Goal: Task Accomplishment & Management: Manage account settings

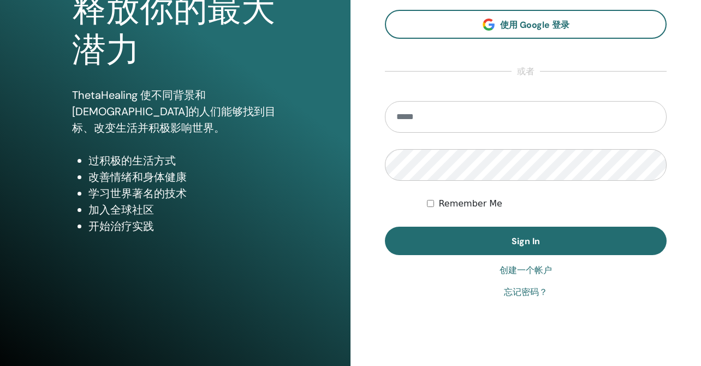
scroll to position [136, 0]
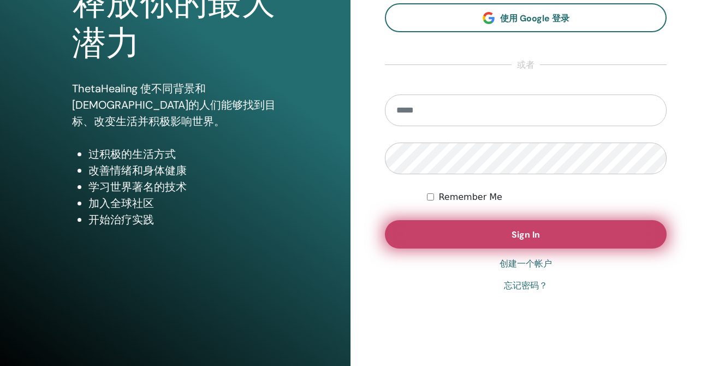
type input "**********"
click at [518, 234] on span "Sign In" at bounding box center [526, 234] width 28 height 11
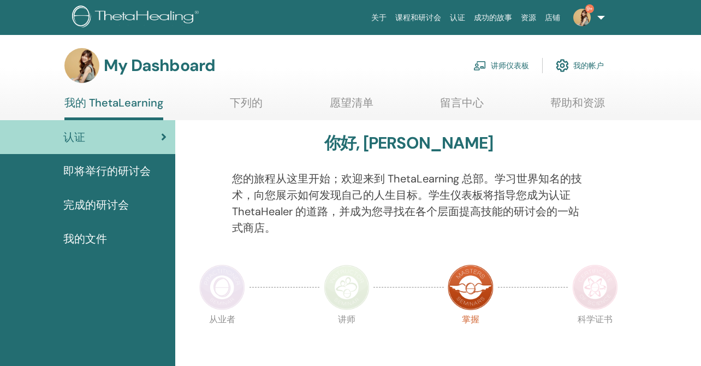
click at [498, 67] on link "讲师仪表板" at bounding box center [501, 65] width 56 height 24
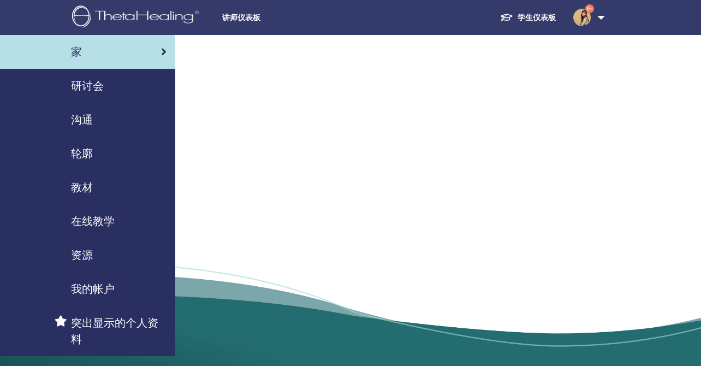
click at [91, 87] on span "研讨会" at bounding box center [87, 86] width 33 height 16
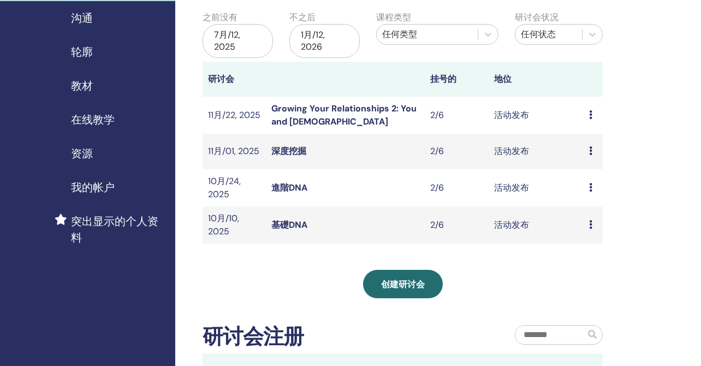
scroll to position [104, 0]
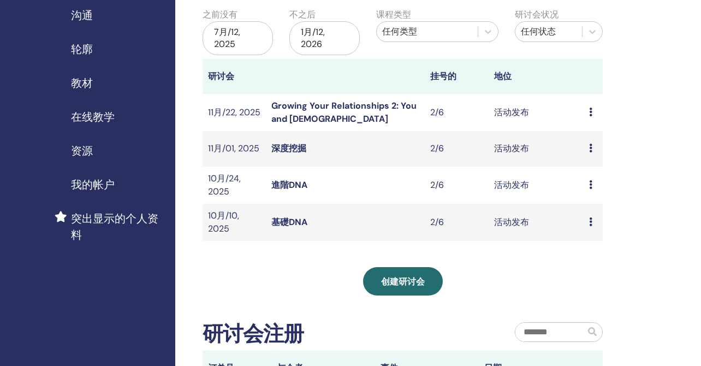
click at [288, 223] on link "基礎DNA" at bounding box center [289, 221] width 36 height 11
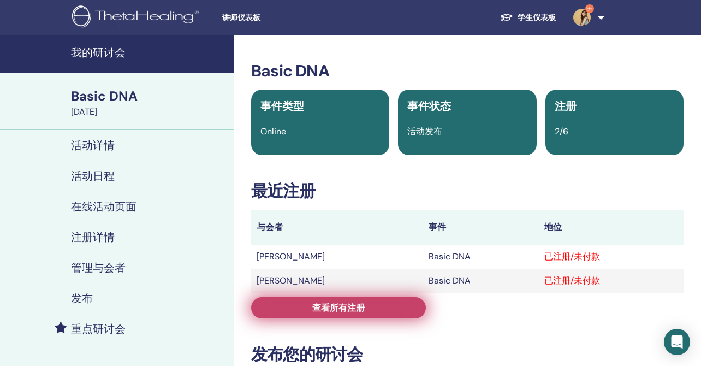
click at [374, 306] on link "查看所有注册" at bounding box center [338, 307] width 175 height 21
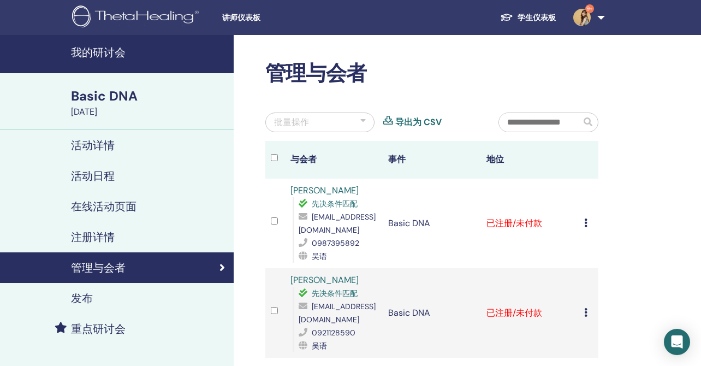
click at [589, 223] on div "取消注册 不自动认证 标记为已付费 标记为未付款 标记为缺席 完成并认证 下载证书" at bounding box center [588, 223] width 9 height 13
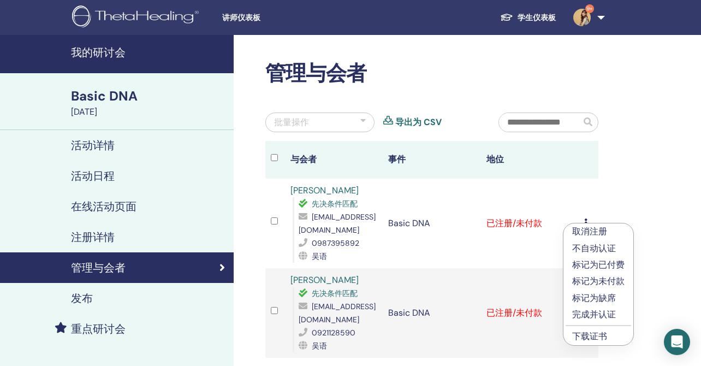
click at [600, 336] on link "下载证书" at bounding box center [589, 335] width 35 height 11
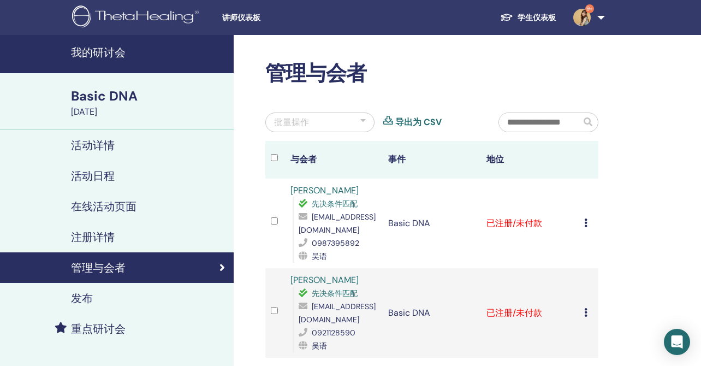
click at [587, 313] on div "取消注册 不自动认证 标记为已付费 标记为未付款 标记为缺席 完成并认证 下载证书" at bounding box center [588, 312] width 9 height 13
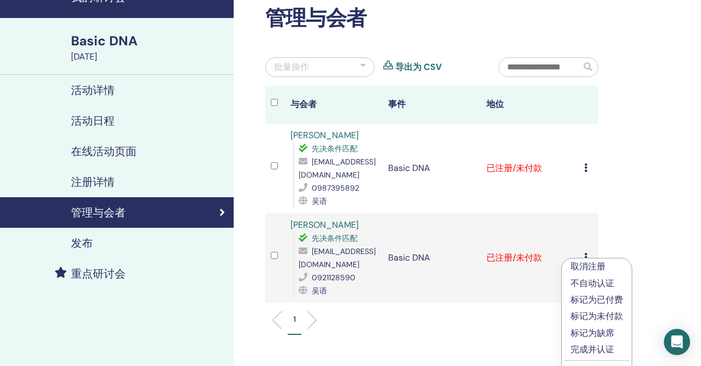
scroll to position [106, 0]
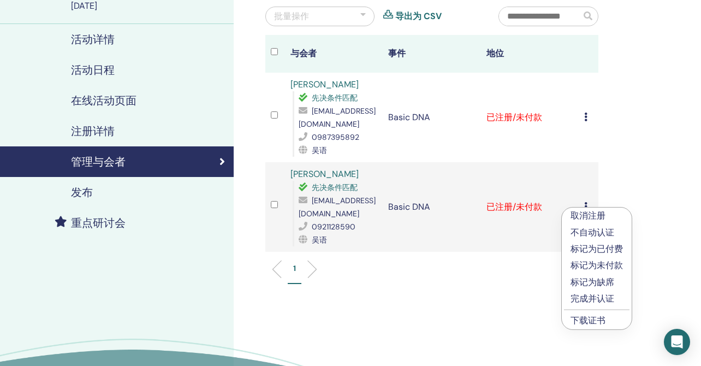
click at [582, 320] on link "下载证书" at bounding box center [587, 319] width 35 height 11
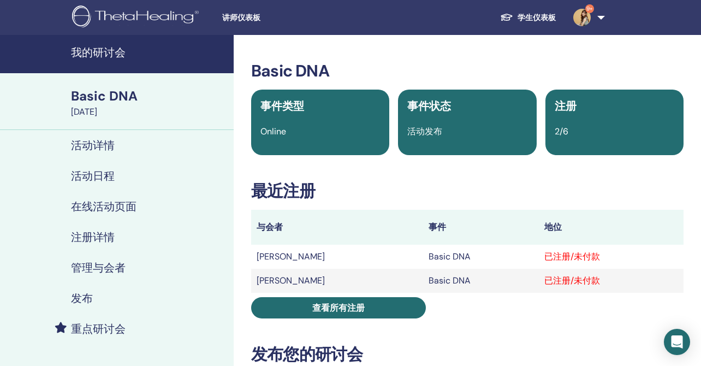
click at [423, 258] on td "Basic DNA" at bounding box center [480, 257] width 115 height 24
click at [558, 278] on div "已注册/未付款" at bounding box center [611, 280] width 134 height 13
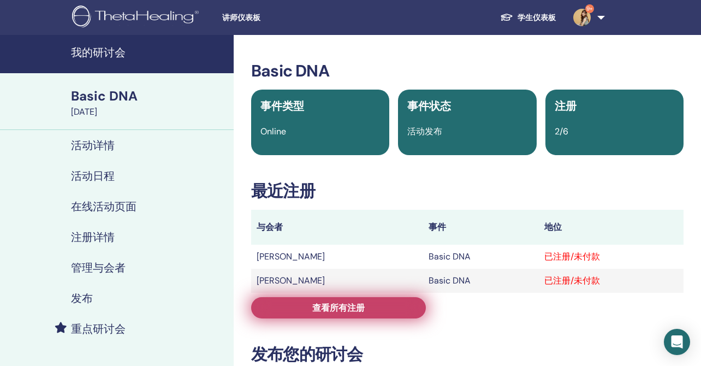
click at [365, 310] on link "查看所有注册" at bounding box center [338, 307] width 175 height 21
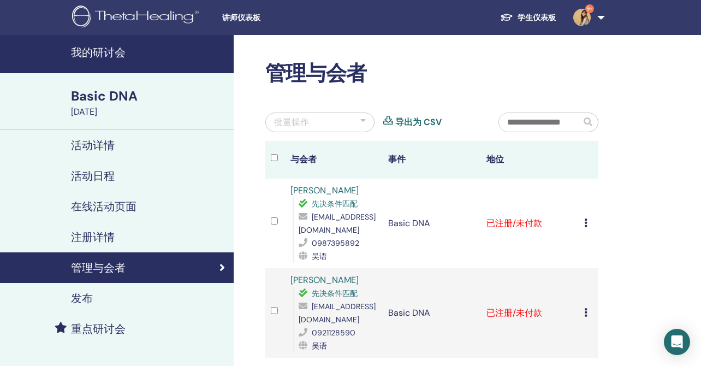
click at [588, 222] on div "取消注册 不自动认证 标记为已付费 标记为未付款 标记为缺席 完成并认证 下载证书" at bounding box center [588, 223] width 9 height 13
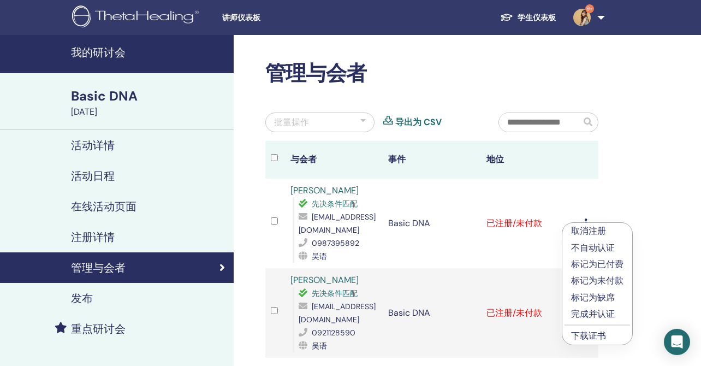
click at [612, 265] on p "标记为已付费" at bounding box center [597, 264] width 52 height 13
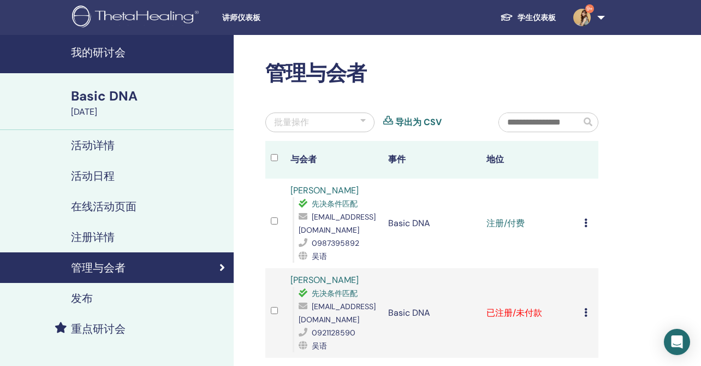
scroll to position [1, 0]
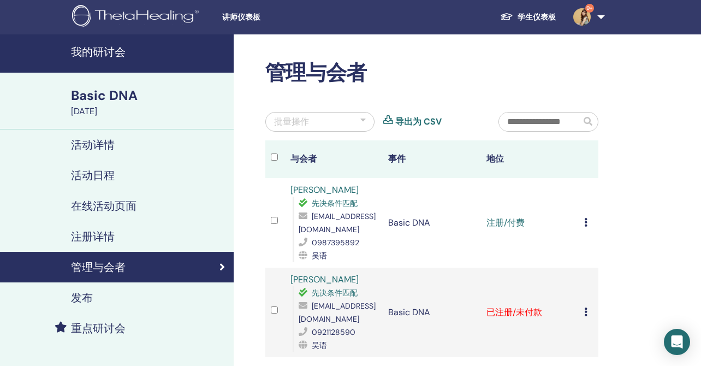
click at [586, 314] on icon at bounding box center [585, 311] width 3 height 9
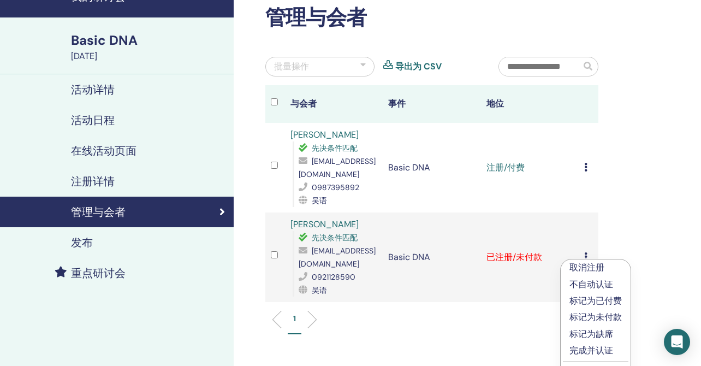
scroll to position [57, 0]
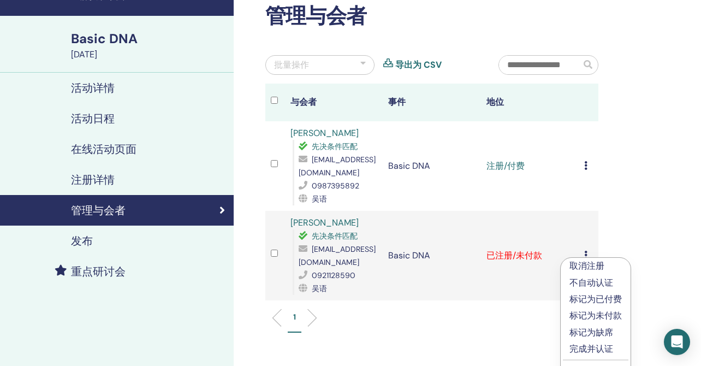
click at [605, 301] on p "标记为已付费" at bounding box center [595, 299] width 52 height 13
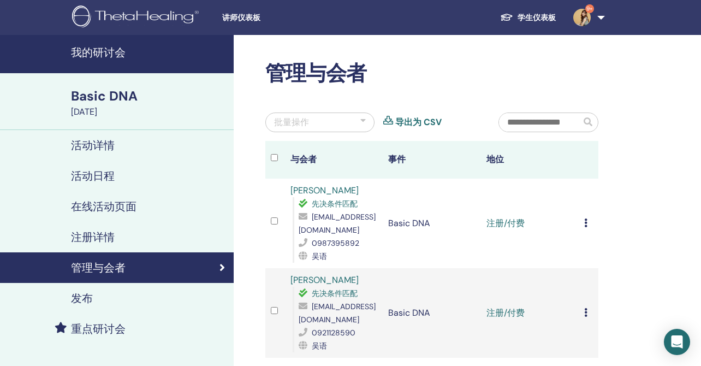
click at [100, 55] on h4 "我的研讨会" at bounding box center [149, 52] width 156 height 13
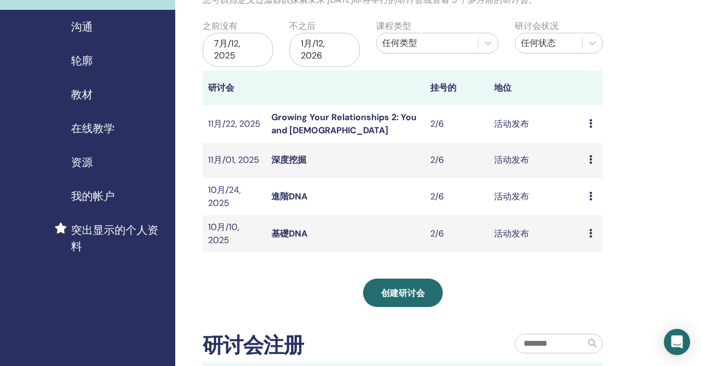
scroll to position [94, 0]
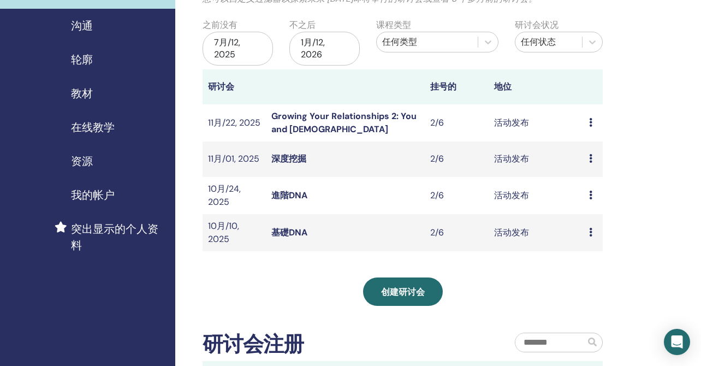
click at [292, 193] on link "進階DNA" at bounding box center [289, 194] width 36 height 11
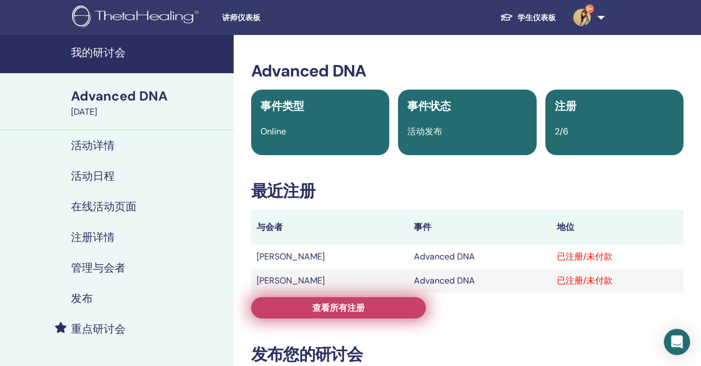
click at [386, 310] on link "查看所有注册" at bounding box center [338, 307] width 175 height 21
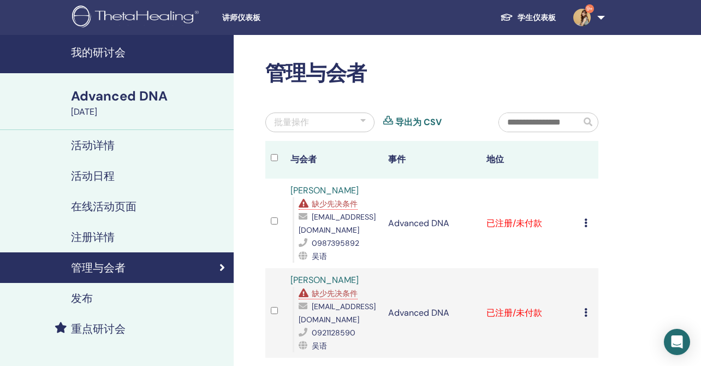
click at [588, 219] on div "取消注册 不自动认证 标记为已付费 标记为未付款 标记为缺席 完成并认证 下载证书" at bounding box center [588, 223] width 9 height 13
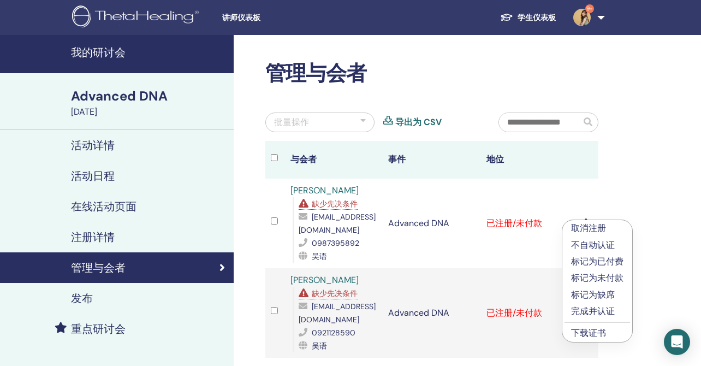
click at [610, 261] on p "标记为已付费" at bounding box center [597, 261] width 52 height 13
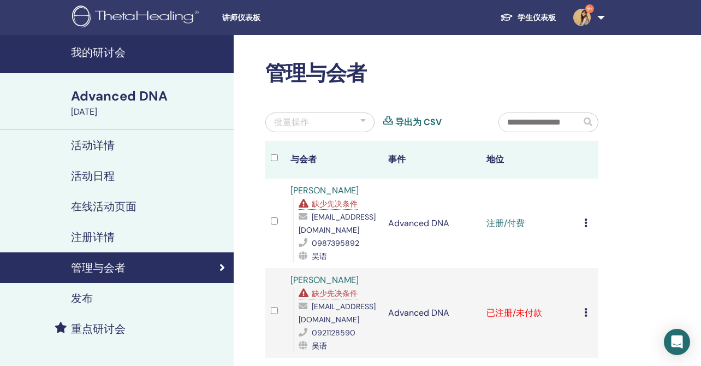
click at [585, 315] on icon at bounding box center [585, 312] width 3 height 9
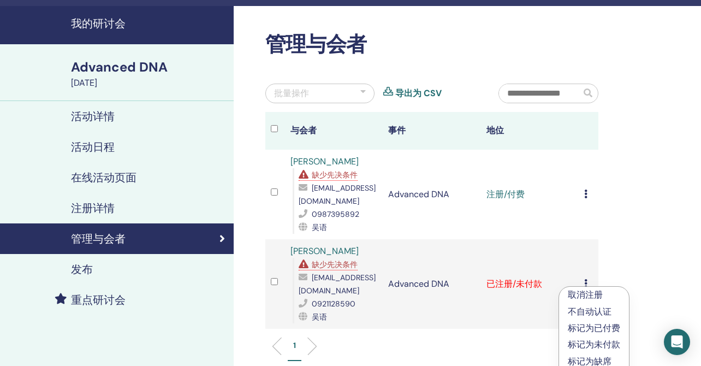
scroll to position [42, 0]
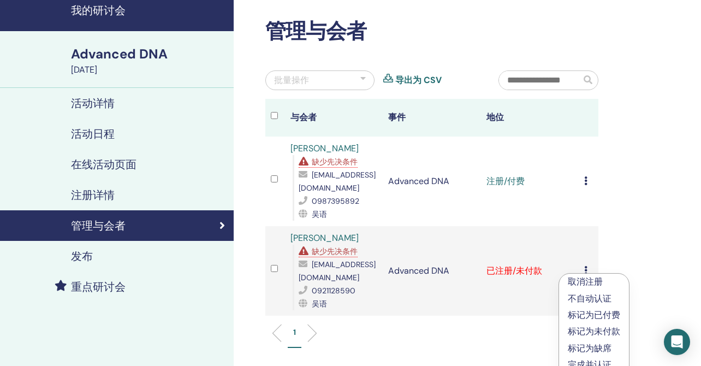
click at [599, 315] on p "标记为已付费" at bounding box center [594, 314] width 52 height 13
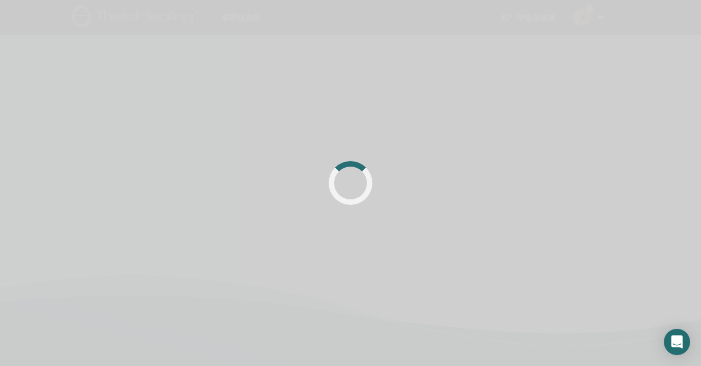
scroll to position [42, 0]
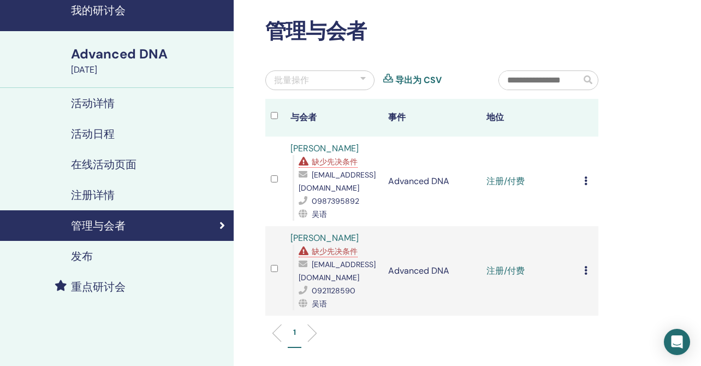
click at [588, 181] on div "取消注册 不自动认证 标记为已付费 标记为未付款 标记为缺席 完成并认证 下载证书" at bounding box center [588, 181] width 9 height 13
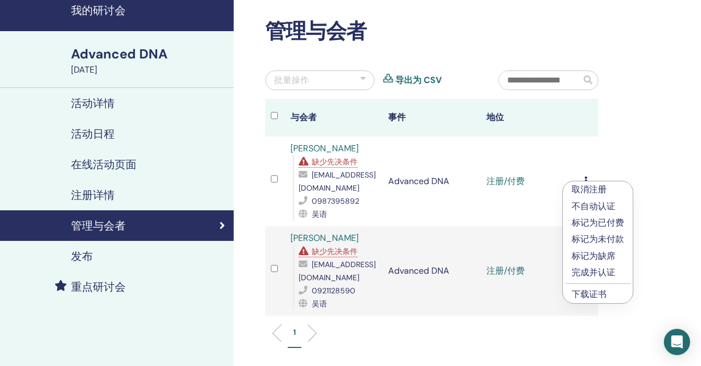
click at [590, 292] on link "下载证书" at bounding box center [589, 293] width 35 height 11
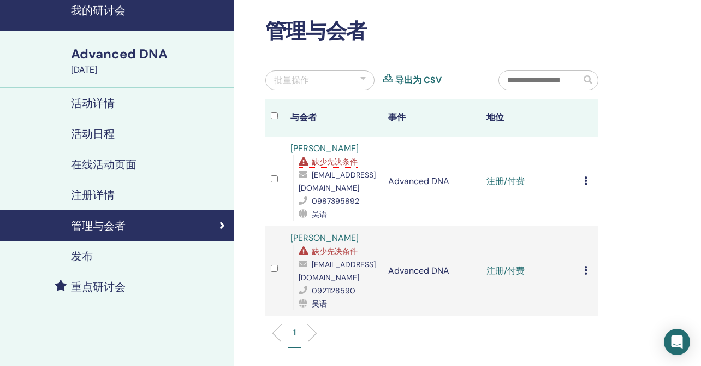
click at [587, 270] on icon at bounding box center [585, 270] width 3 height 9
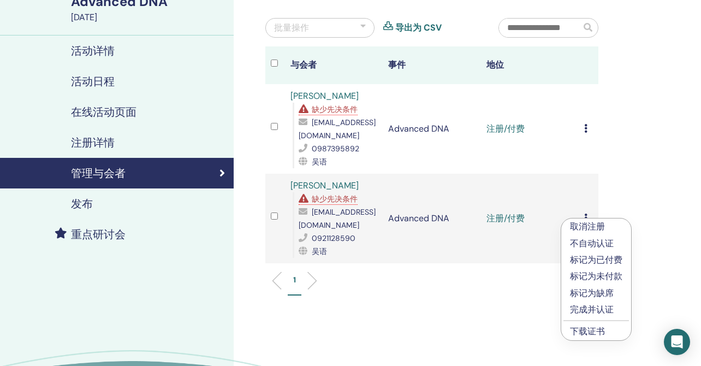
scroll to position [111, 0]
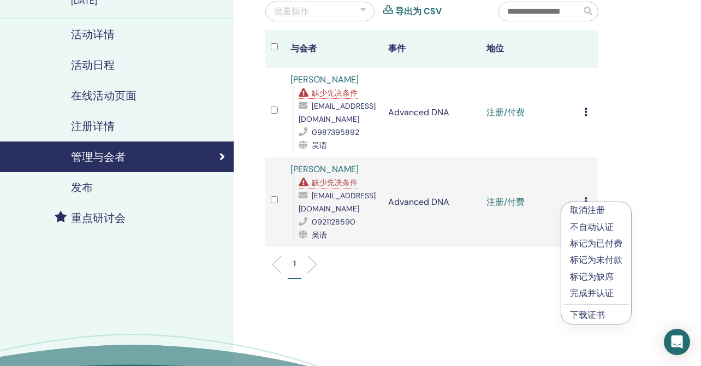
click at [584, 315] on link "下载证书" at bounding box center [587, 314] width 35 height 11
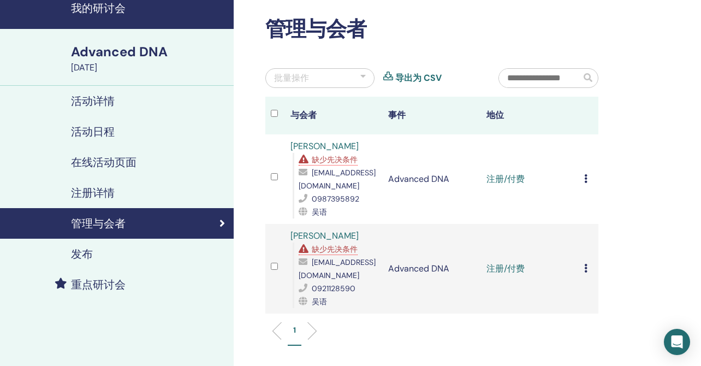
scroll to position [45, 0]
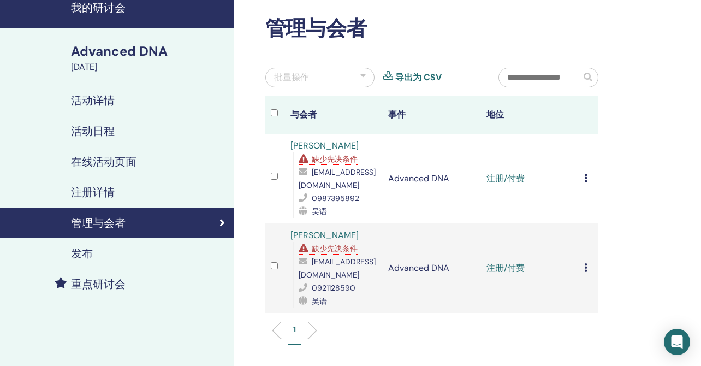
click at [110, 7] on h4 "我的研讨会" at bounding box center [149, 7] width 156 height 13
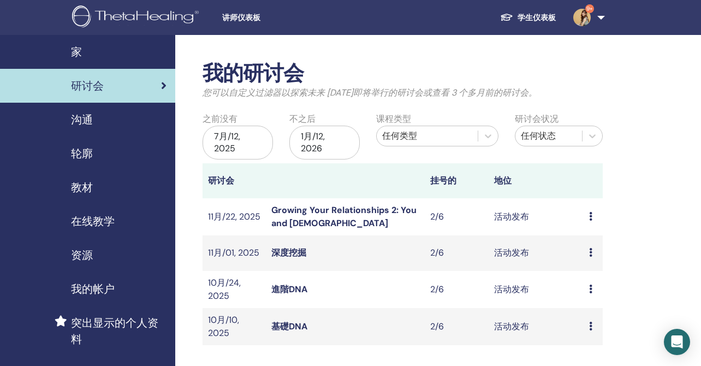
click at [290, 251] on link "深度挖掘" at bounding box center [288, 252] width 35 height 11
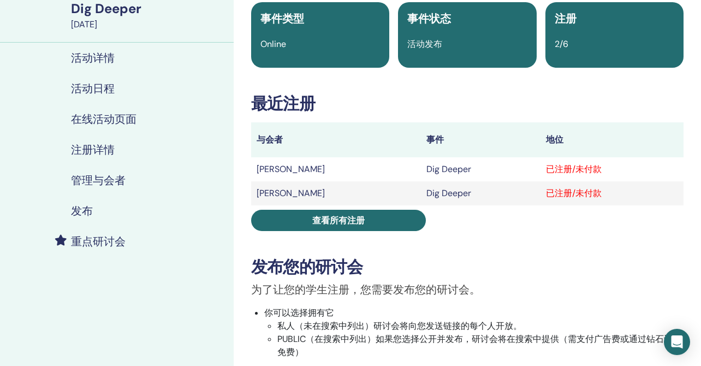
scroll to position [93, 0]
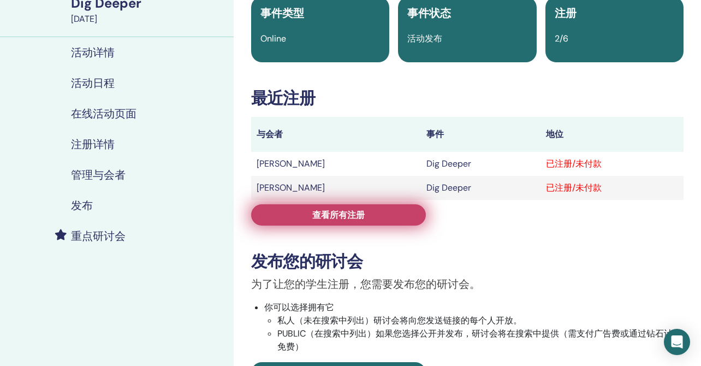
click at [357, 221] on link "查看所有注册" at bounding box center [338, 214] width 175 height 21
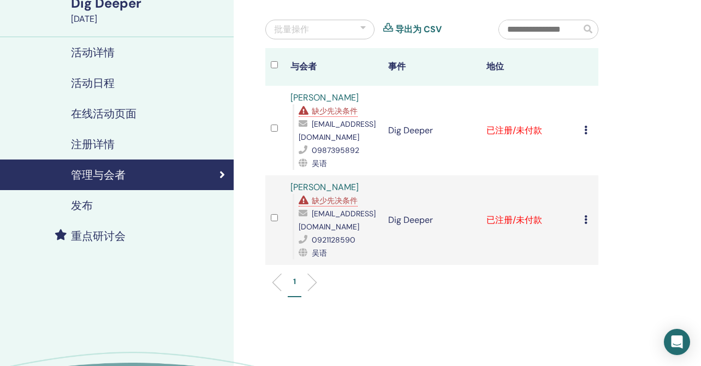
click at [587, 129] on icon at bounding box center [585, 130] width 3 height 9
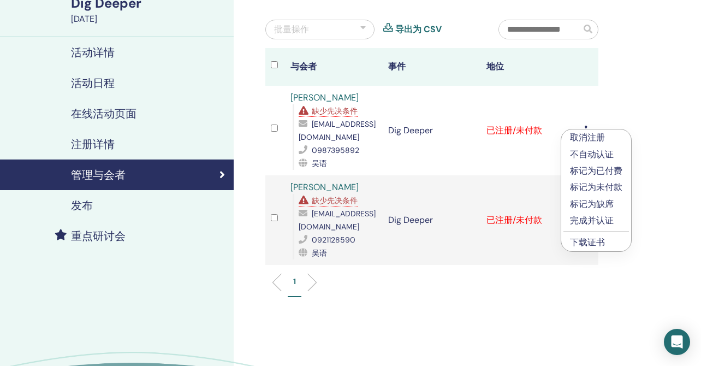
click at [604, 170] on p "标记为已付费" at bounding box center [596, 170] width 52 height 13
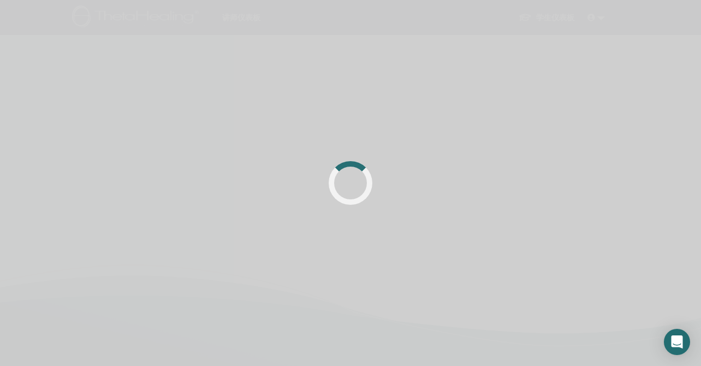
scroll to position [93, 0]
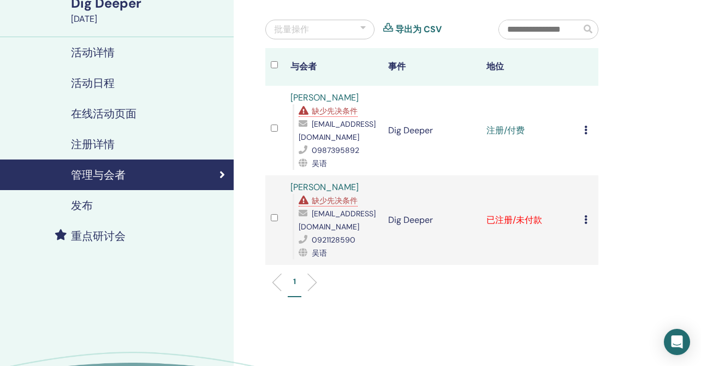
click at [586, 221] on icon at bounding box center [585, 219] width 3 height 9
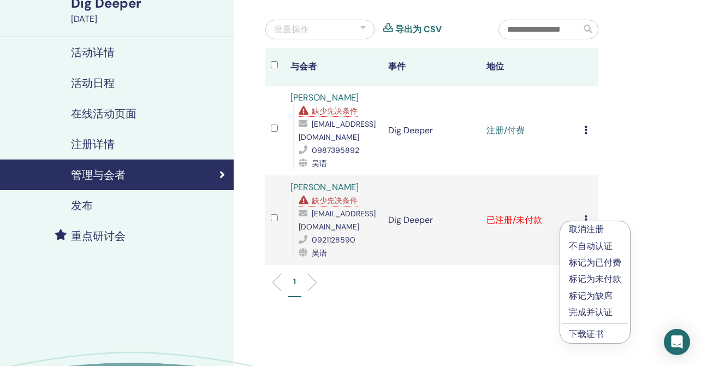
click at [594, 263] on p "标记为已付费" at bounding box center [595, 262] width 52 height 13
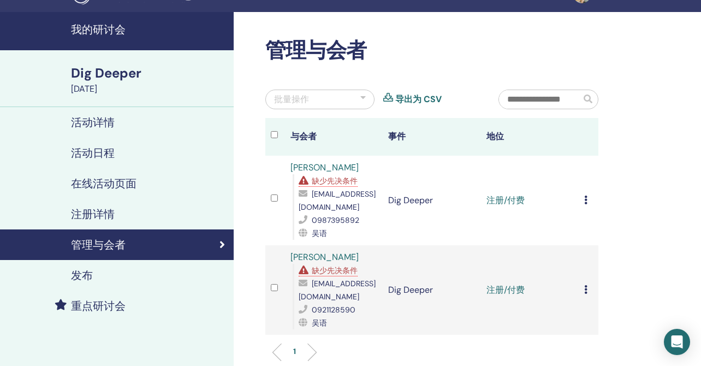
scroll to position [27, 0]
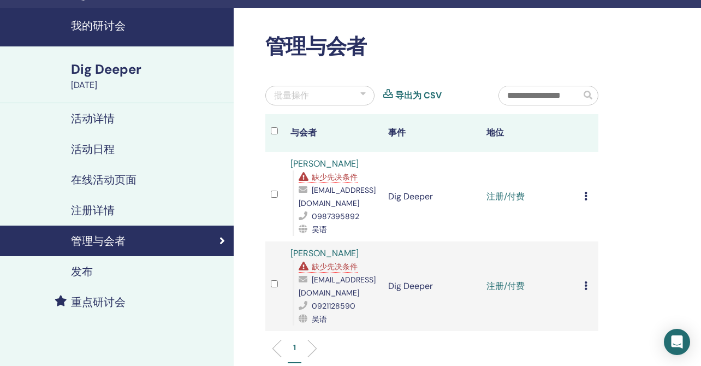
click at [586, 195] on icon at bounding box center [585, 196] width 3 height 9
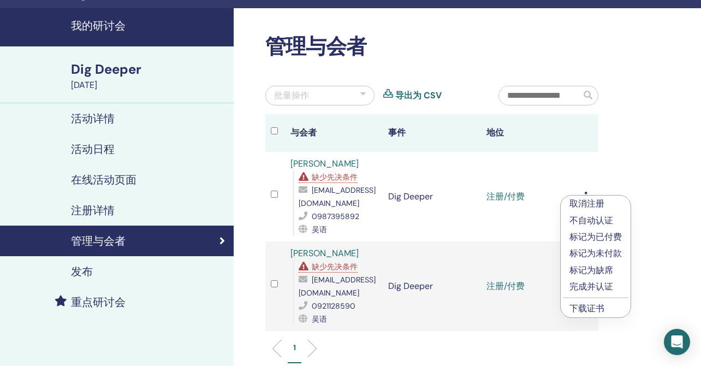
click at [585, 308] on link "下载证书" at bounding box center [586, 307] width 35 height 11
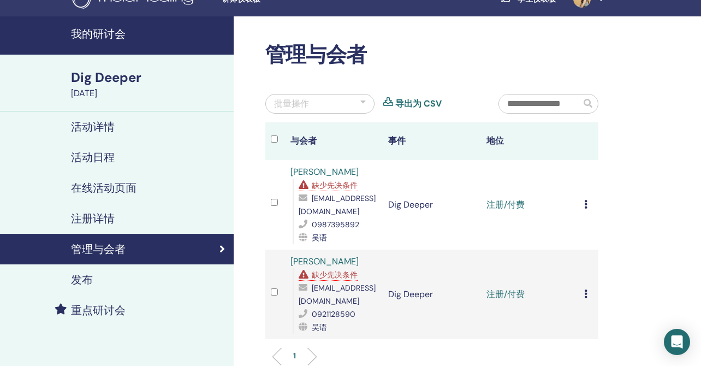
click at [584, 292] on icon at bounding box center [585, 293] width 3 height 9
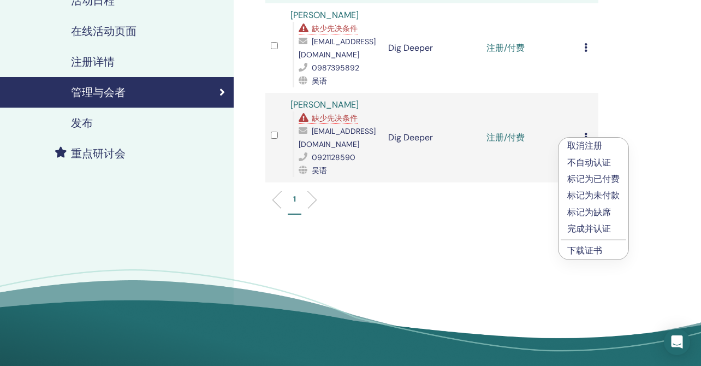
scroll to position [195, 0]
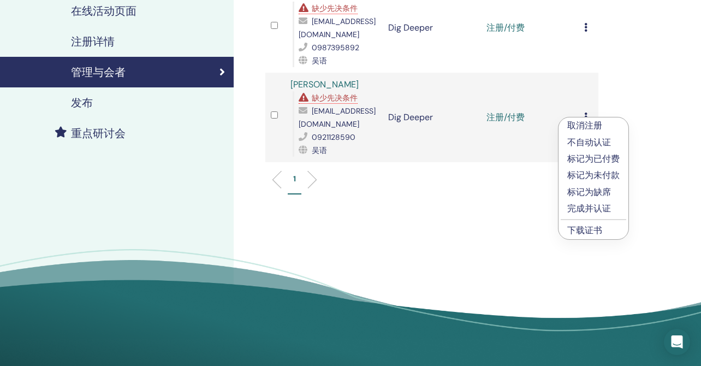
click at [588, 231] on link "下载证书" at bounding box center [584, 229] width 35 height 11
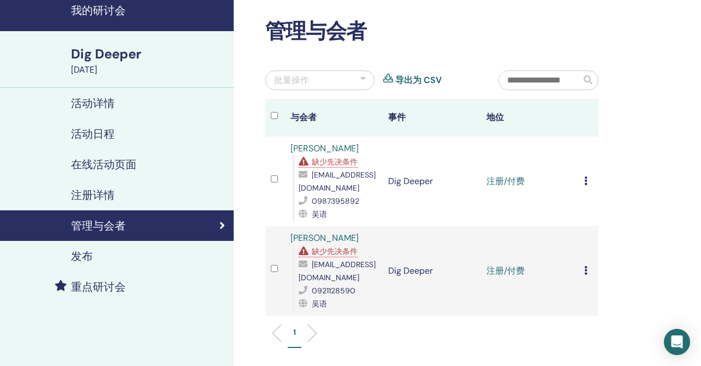
scroll to position [39, 0]
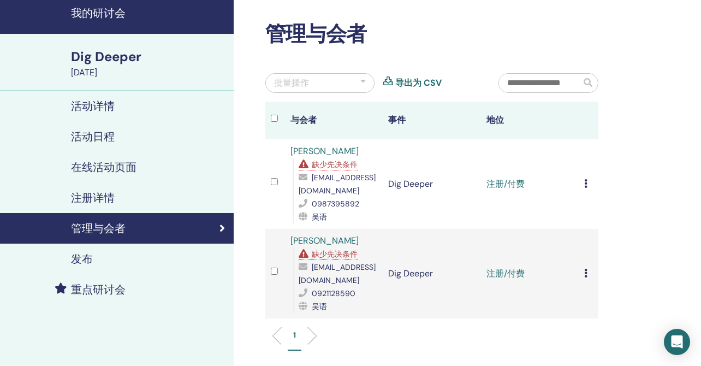
click at [109, 19] on h4 "我的研讨会" at bounding box center [149, 13] width 156 height 13
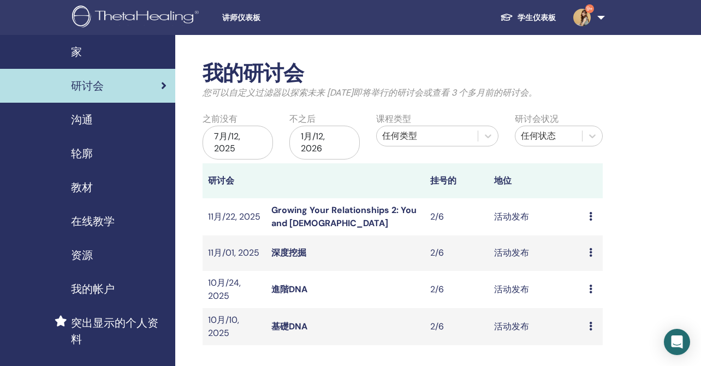
click at [500, 217] on td "活动发布" at bounding box center [537, 216] width 96 height 37
click at [390, 211] on link "Growing Your Relationships 2: You and [DEMOGRAPHIC_DATA]" at bounding box center [343, 216] width 145 height 25
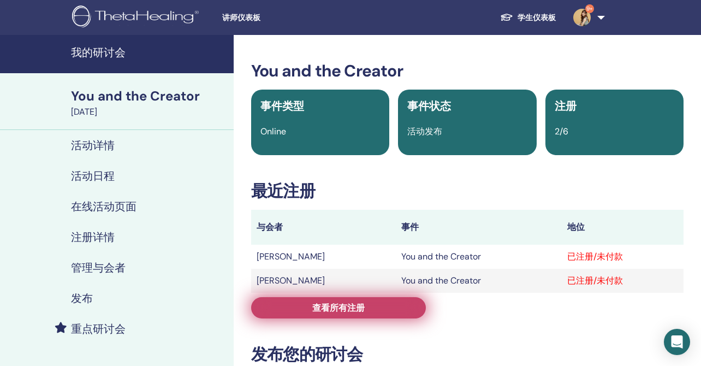
click at [374, 311] on link "查看所有注册" at bounding box center [338, 307] width 175 height 21
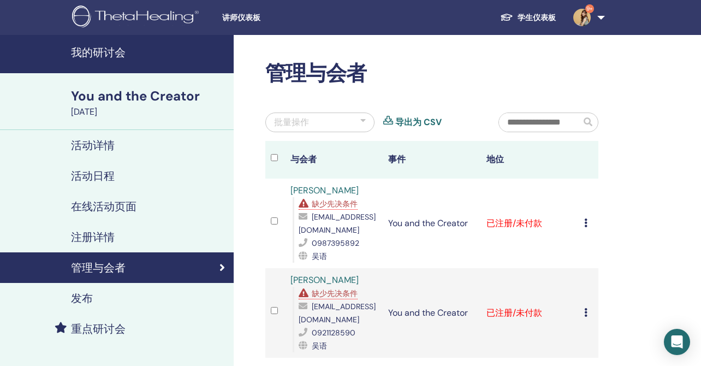
click at [585, 223] on icon at bounding box center [585, 222] width 3 height 9
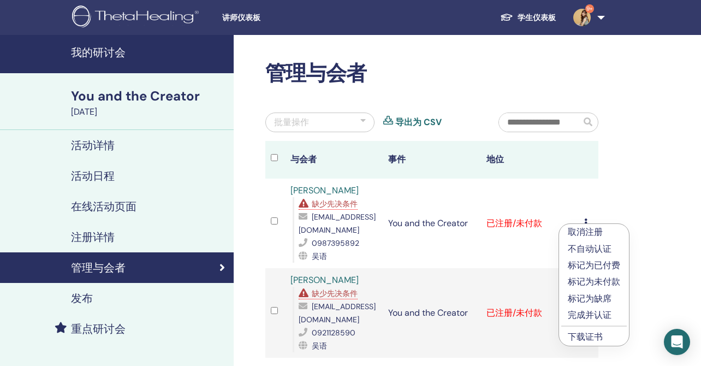
click at [609, 265] on p "标记为已付费" at bounding box center [594, 265] width 52 height 13
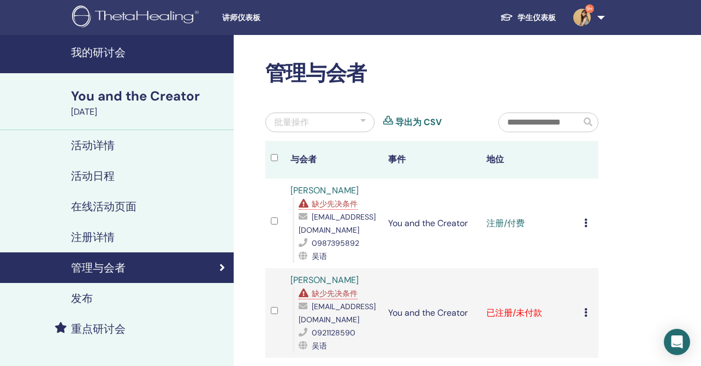
click at [583, 313] on td "取消注册 不自动认证 标记为已付费 标记为未付款 标记为缺席 完成并认证 下载证书" at bounding box center [589, 313] width 20 height 90
click at [587, 311] on icon at bounding box center [585, 312] width 3 height 9
click at [604, 354] on p "标记为已付费" at bounding box center [596, 352] width 52 height 13
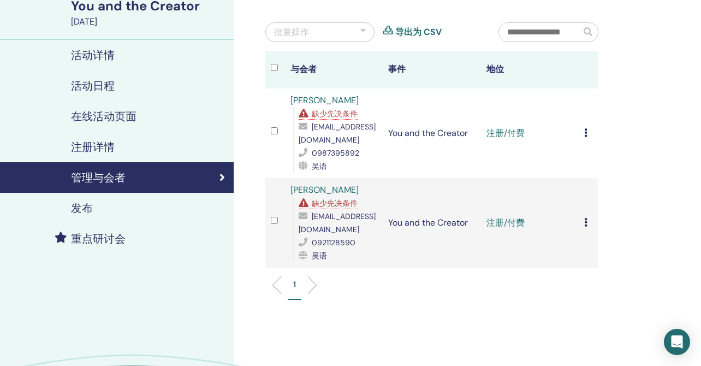
scroll to position [96, 0]
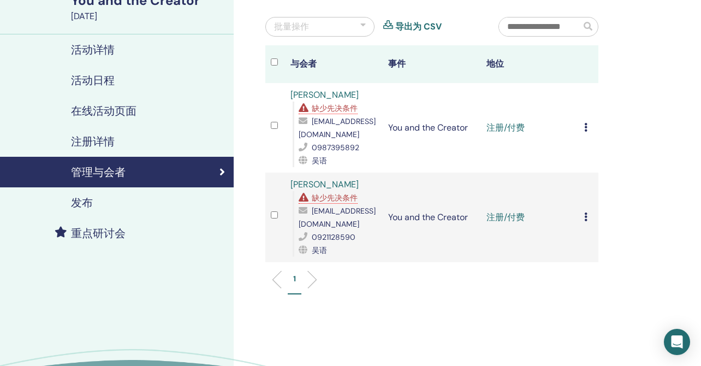
click at [582, 124] on td "取消注册 不自动认证 标记为已付费 标记为未付款 标记为缺席 完成并认证 下载证书" at bounding box center [589, 128] width 20 height 90
click at [584, 125] on icon at bounding box center [585, 127] width 3 height 9
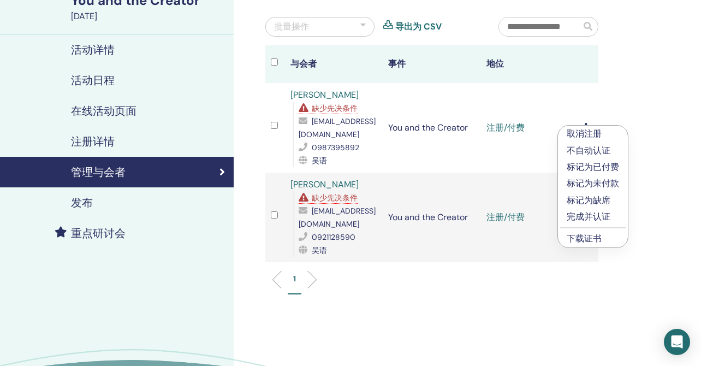
click at [584, 238] on link "下载证书" at bounding box center [584, 238] width 35 height 11
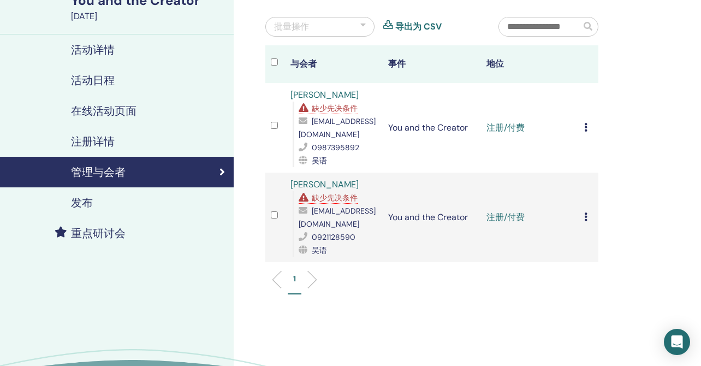
click at [587, 218] on icon at bounding box center [585, 216] width 3 height 9
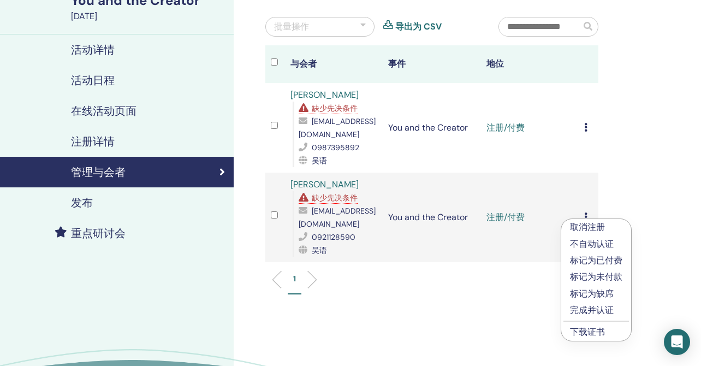
click at [587, 332] on link "下载证书" at bounding box center [587, 331] width 35 height 11
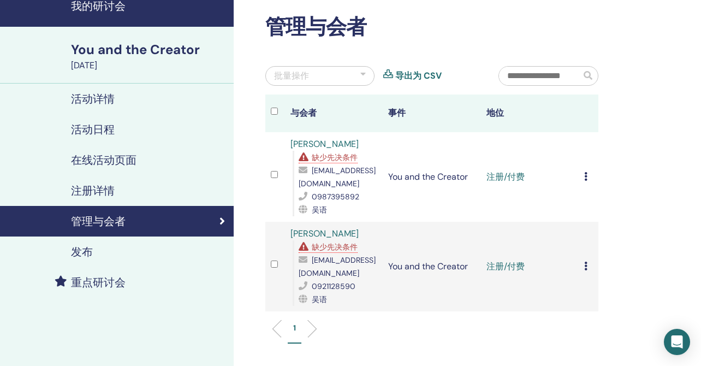
scroll to position [36, 0]
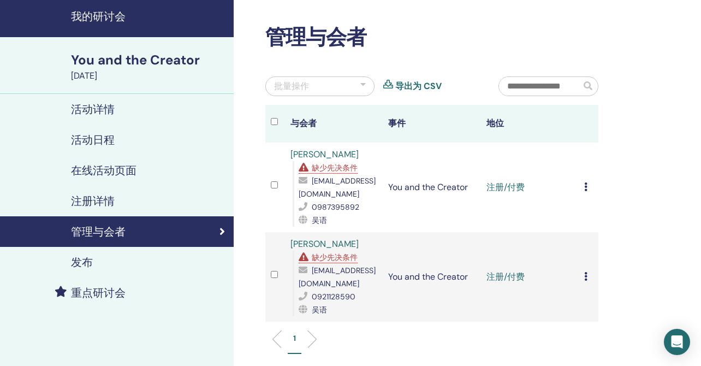
click at [127, 63] on div "You and the Creator" at bounding box center [149, 60] width 156 height 19
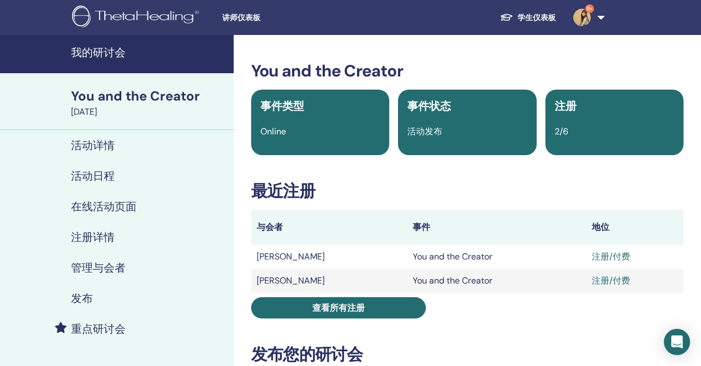
click at [123, 58] on h4 "我的研讨会" at bounding box center [149, 52] width 156 height 13
